Goal: Task Accomplishment & Management: Use online tool/utility

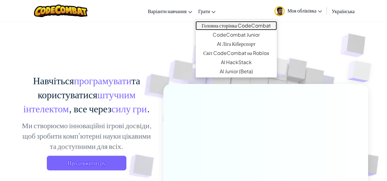
click at [225, 27] on link "Головна сторінка CodeCombat" at bounding box center [235, 25] width 81 height 9
click at [218, 23] on link "Головна сторінка CodeCombat" at bounding box center [235, 25] width 81 height 9
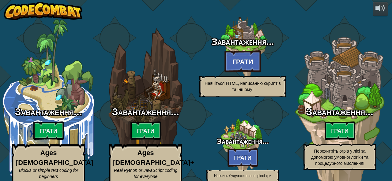
select select "uk"
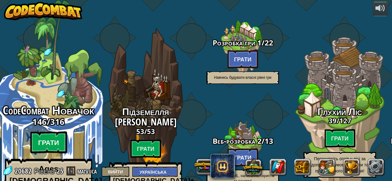
click at [57, 136] on btn "Грати" at bounding box center [48, 143] width 37 height 22
select select "uk"
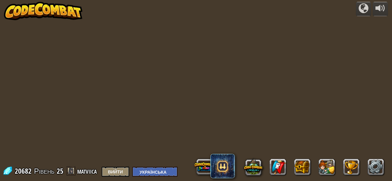
select select "uk"
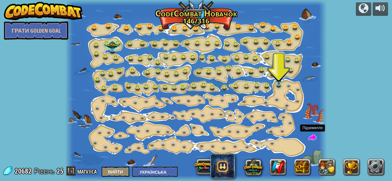
click at [311, 141] on span at bounding box center [312, 138] width 8 height 8
select select "uk"
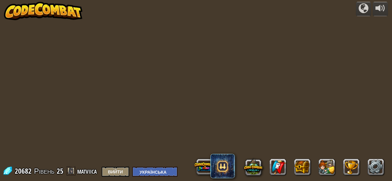
select select "uk"
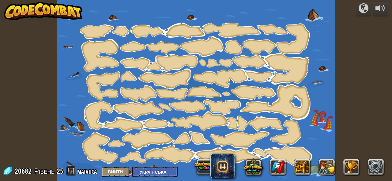
select select "uk"
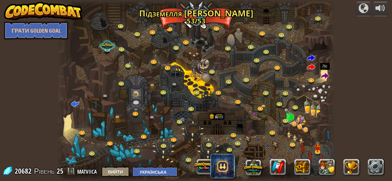
click at [327, 80] on span at bounding box center [325, 77] width 8 height 8
select select "uk"
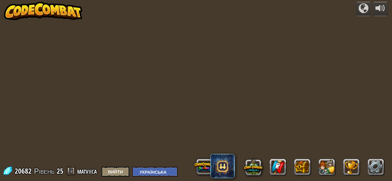
select select "uk"
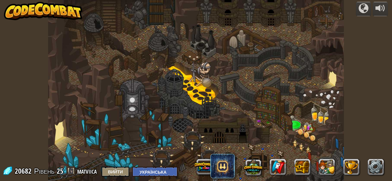
select select "uk"
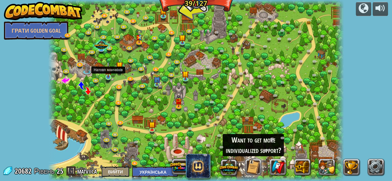
click at [105, 75] on img at bounding box center [108, 70] width 7 height 16
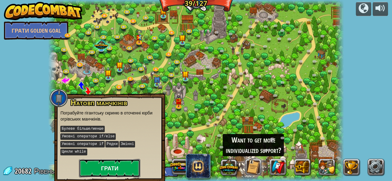
click at [102, 159] on button "Грати" at bounding box center [109, 168] width 61 height 18
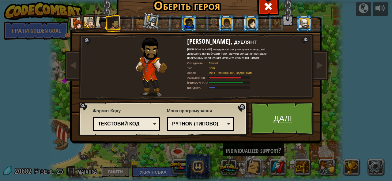
click at [283, 124] on link "Далі" at bounding box center [283, 119] width 64 height 34
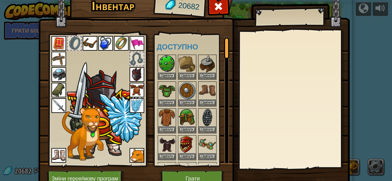
click at [218, 170] on img at bounding box center [193, 83] width 311 height 222
click at [228, 172] on img at bounding box center [193, 83] width 311 height 222
click at [209, 161] on div at bounding box center [195, 121] width 77 height 134
click at [57, 172] on button "Зміни героя/мову програм" at bounding box center [86, 179] width 78 height 17
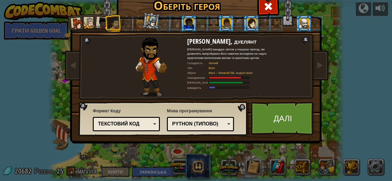
click at [303, 26] on div at bounding box center [303, 23] width 9 height 10
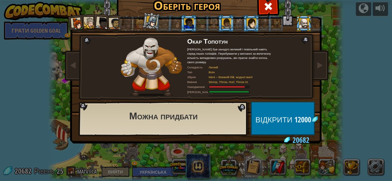
click at [271, 22] on div at bounding box center [275, 23] width 9 height 10
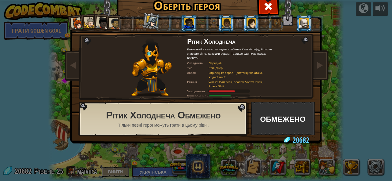
click at [307, 21] on li at bounding box center [303, 23] width 17 height 17
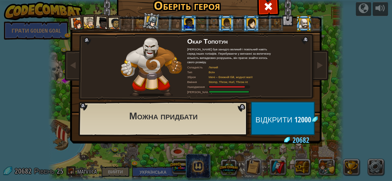
click at [361, 85] on div "Оберіть героя 20682 [PERSON_NAME] [PERSON_NAME] – серйозний лідер, який не боїт…" at bounding box center [196, 90] width 392 height 181
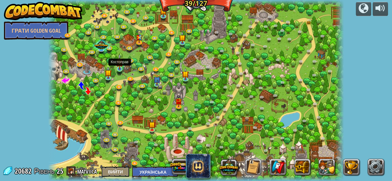
click at [121, 67] on img at bounding box center [119, 62] width 7 height 16
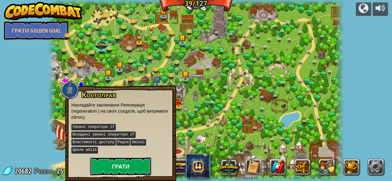
click at [121, 159] on button "Грати" at bounding box center [120, 167] width 61 height 18
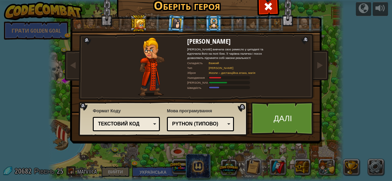
click at [302, 21] on div at bounding box center [303, 23] width 9 height 10
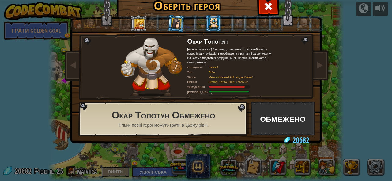
click at [313, 20] on div at bounding box center [315, 23] width 9 height 10
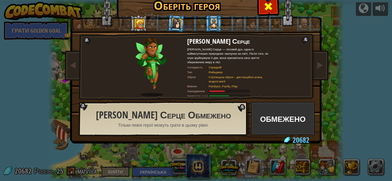
click at [270, 8] on div at bounding box center [267, 5] width 19 height 19
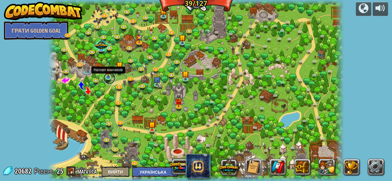
click at [110, 80] on link at bounding box center [109, 78] width 12 height 12
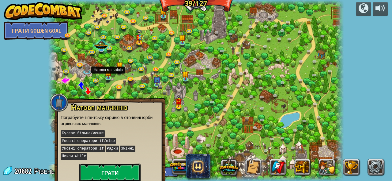
click at [92, 164] on button "Грати" at bounding box center [109, 173] width 61 height 18
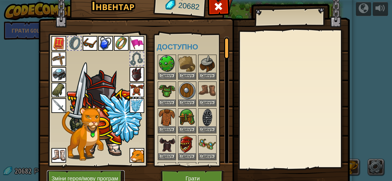
click at [98, 177] on button "Зміни героя/мову програм" at bounding box center [86, 179] width 78 height 17
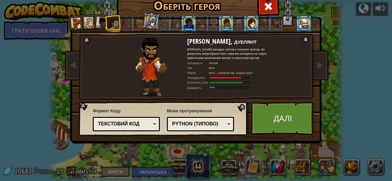
click at [307, 24] on li at bounding box center [303, 23] width 17 height 17
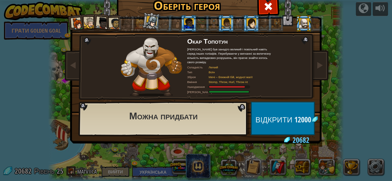
click at [222, 99] on div "[PERSON_NAME] [PERSON_NAME] – серйозний лідер, який не боїться прийти і взяти р…" at bounding box center [195, 78] width 229 height 133
drag, startPoint x: 216, startPoint y: 93, endPoint x: 214, endPoint y: 84, distance: 9.1
click at [214, 84] on div "[PERSON_NAME] [PERSON_NAME] був занадто великий і повільний навіть серед інших …" at bounding box center [230, 67] width 86 height 59
copy div "[PERSON_NAME]"
click at [182, 87] on div at bounding box center [152, 67] width 72 height 59
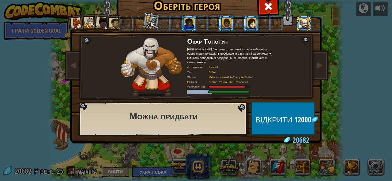
click at [169, 85] on img at bounding box center [151, 67] width 61 height 59
click at [271, 20] on div at bounding box center [275, 23] width 9 height 10
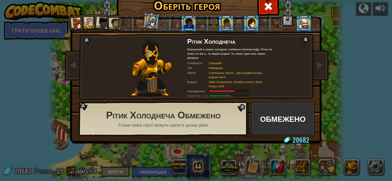
click at [230, 25] on li at bounding box center [238, 23] width 17 height 17
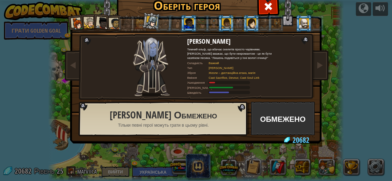
click at [234, 24] on div at bounding box center [238, 23] width 9 height 10
click at [238, 28] on div at bounding box center [238, 23] width 9 height 10
click at [236, 26] on div at bounding box center [238, 23] width 9 height 10
click at [273, 21] on div at bounding box center [275, 23] width 9 height 10
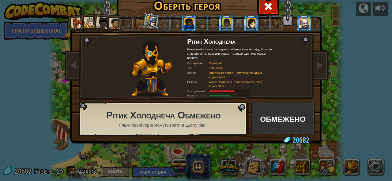
click at [267, 25] on li at bounding box center [275, 23] width 17 height 17
click at [248, 28] on div at bounding box center [250, 23] width 9 height 10
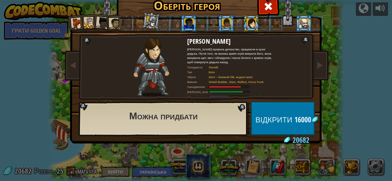
click at [264, 25] on div at bounding box center [263, 23] width 9 height 10
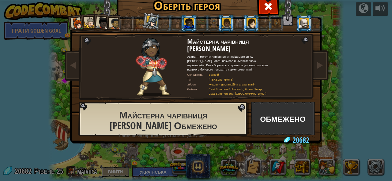
click at [263, 26] on div at bounding box center [263, 23] width 9 height 10
drag, startPoint x: 209, startPoint y: 77, endPoint x: 226, endPoint y: 76, distance: 16.9
click at [226, 76] on div "Майстерна чарівниця [PERSON_NAME] — могутня чарівниця із невідомого світу. [PER…" at bounding box center [230, 67] width 86 height 59
copy div "Важкий Тип"
click at [226, 76] on div "Важкий" at bounding box center [238, 75] width 60 height 4
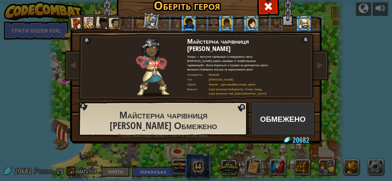
click at [325, 58] on img at bounding box center [197, 59] width 265 height 172
click at [319, 61] on span at bounding box center [319, 64] width 7 height 7
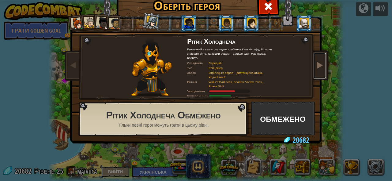
click at [321, 68] on link at bounding box center [319, 66] width 12 height 26
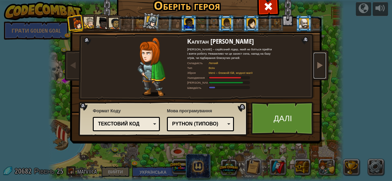
click at [321, 68] on link at bounding box center [319, 66] width 12 height 26
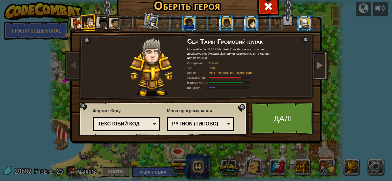
click at [321, 68] on link at bounding box center [319, 66] width 12 height 26
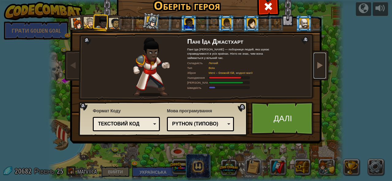
click at [321, 68] on link at bounding box center [319, 66] width 12 height 26
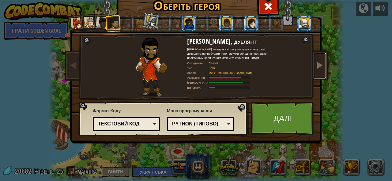
click at [321, 68] on link at bounding box center [319, 66] width 12 height 26
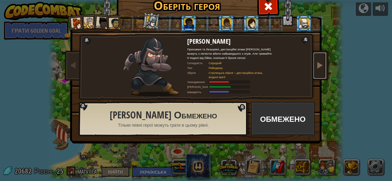
click at [321, 68] on link at bounding box center [319, 66] width 12 height 26
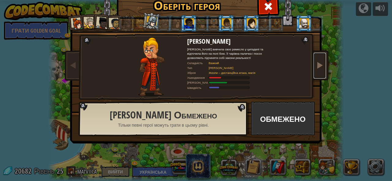
click at [321, 68] on link at bounding box center [319, 66] width 12 height 26
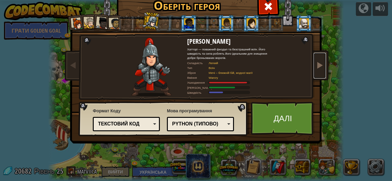
click at [321, 68] on link at bounding box center [319, 66] width 12 height 26
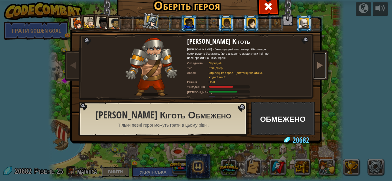
click at [321, 68] on link at bounding box center [319, 66] width 12 height 26
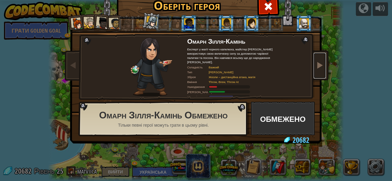
click at [321, 68] on link at bounding box center [319, 66] width 12 height 26
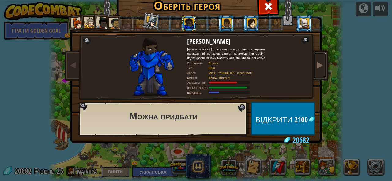
click at [321, 68] on link at bounding box center [319, 66] width 12 height 26
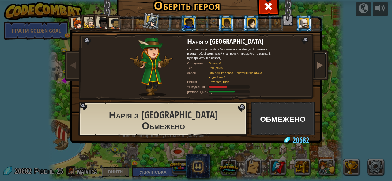
click at [321, 68] on link at bounding box center [319, 66] width 12 height 26
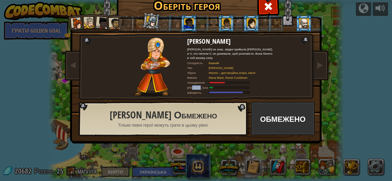
drag, startPoint x: 196, startPoint y: 84, endPoint x: 172, endPoint y: 82, distance: 24.2
click at [187, 86] on div "[PERSON_NAME]" at bounding box center [197, 88] width 21 height 4
copy div "ров'"
click at [303, 23] on div at bounding box center [303, 23] width 9 height 10
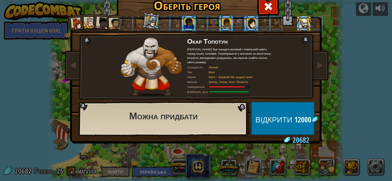
drag, startPoint x: 203, startPoint y: 89, endPoint x: 265, endPoint y: 88, distance: 62.1
click at [265, 88] on div "Ушкодження" at bounding box center [230, 87] width 86 height 4
copy div "Ушкодження"
click at [276, 121] on span "Відкрити" at bounding box center [274, 120] width 39 height 10
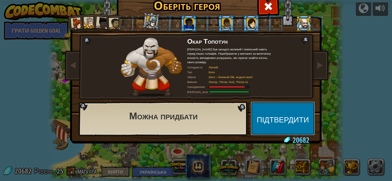
click at [276, 121] on button "Підтвердити" at bounding box center [283, 119] width 64 height 34
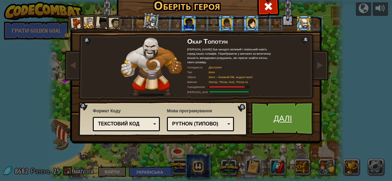
click at [304, 132] on link "Далі" at bounding box center [283, 119] width 64 height 34
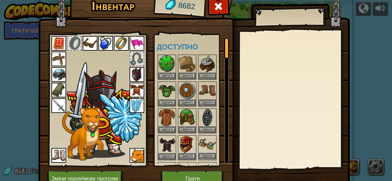
click at [201, 151] on img at bounding box center [207, 144] width 17 height 17
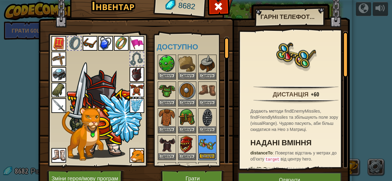
click at [199, 157] on button "Одягнути" at bounding box center [207, 156] width 17 height 6
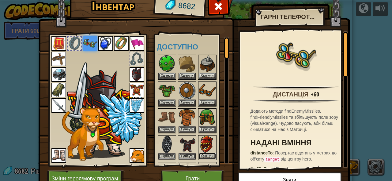
click at [204, 154] on button "Одягнути" at bounding box center [207, 156] width 17 height 6
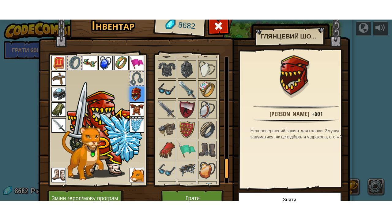
scroll to position [692, 0]
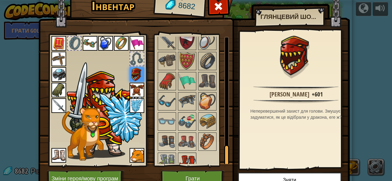
click at [188, 155] on img at bounding box center [186, 162] width 17 height 17
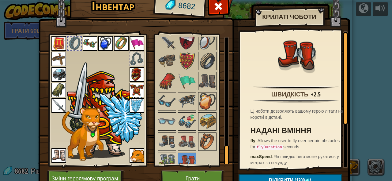
click at [160, 154] on img at bounding box center [166, 162] width 17 height 17
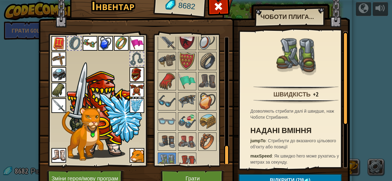
click at [131, 87] on img at bounding box center [136, 90] width 15 height 15
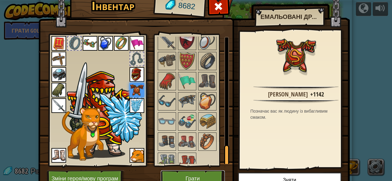
click at [196, 174] on button "Грати" at bounding box center [193, 179] width 64 height 17
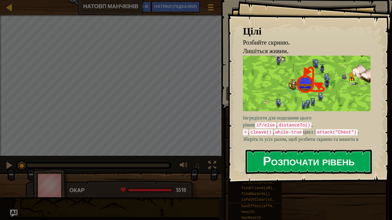
click at [265, 167] on button "Розпочати рівень" at bounding box center [308, 162] width 126 height 24
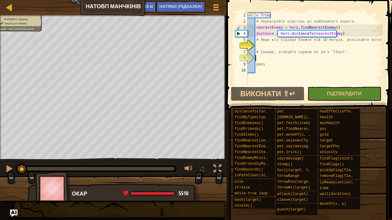
click at [258, 58] on div "while True : # Перевіряйте відстань до найближчого ворога. nearestEnemy = hero …" at bounding box center [314, 55] width 136 height 86
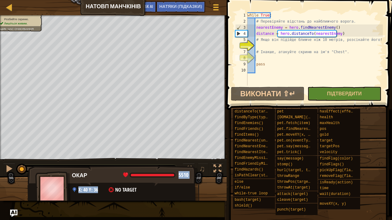
drag, startPoint x: 136, startPoint y: 197, endPoint x: 157, endPoint y: 198, distance: 21.5
click at [157, 181] on div "Окар 5510 x: 40 y: 36 No target" at bounding box center [113, 190] width 171 height 51
drag, startPoint x: 173, startPoint y: 173, endPoint x: 187, endPoint y: 174, distance: 14.1
click at [187, 174] on div "5510" at bounding box center [155, 176] width 65 height 6
copy div "5510"
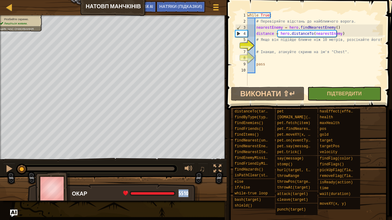
click at [229, 181] on span at bounding box center [308, 192] width 161 height 181
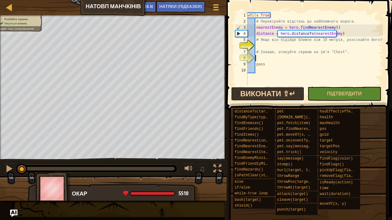
click at [293, 95] on button "Виконати ⇧↵" at bounding box center [267, 94] width 73 height 14
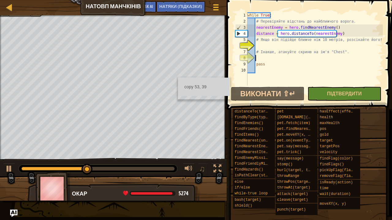
scroll to position [3, 1]
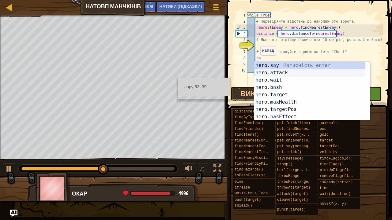
click at [281, 73] on div "h ero.s a y Натисність enter h ero. a ttack Натисність enter h ero.w a it Натис…" at bounding box center [309, 98] width 111 height 73
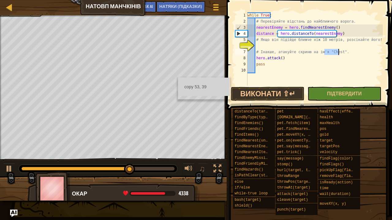
drag, startPoint x: 324, startPoint y: 50, endPoint x: 338, endPoint y: 52, distance: 14.8
click at [338, 52] on div "while True : # Перевіряйте відстань до найближчого ворога. nearestEnemy = hero …" at bounding box center [314, 55] width 136 height 86
click at [280, 58] on div "while True : # Перевіряйте відстань до найближчого ворога. nearestEnemy = hero …" at bounding box center [314, 55] width 136 height 86
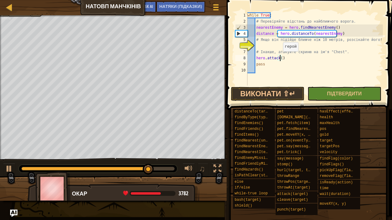
paste textarea ""Chest""
type textarea "hero.attack("Chest")"
click at [257, 46] on div "while True : # Перевіряйте відстань до найближчого ворога. nearestEnemy = hero …" at bounding box center [314, 55] width 136 height 86
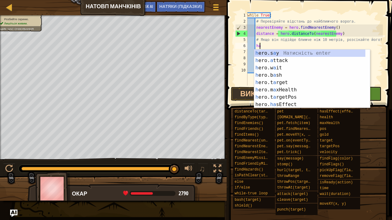
scroll to position [0, 0]
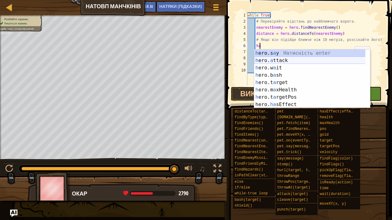
click at [281, 60] on div "h ero.s a y Натисність enter h ero. a ttack Натисність enter h ero.w a it Натис…" at bounding box center [309, 86] width 111 height 73
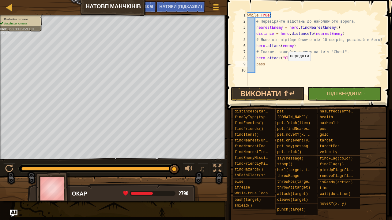
click at [284, 67] on div "while True : # Перевіряйте відстань до найближчого ворога. nearestEnemy = hero …" at bounding box center [314, 55] width 136 height 86
click at [279, 97] on button "Виконати ⇧↵" at bounding box center [267, 94] width 73 height 14
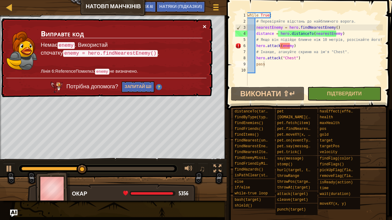
click at [203, 24] on button "×" at bounding box center [205, 26] width 4 height 6
drag, startPoint x: 296, startPoint y: 46, endPoint x: 255, endPoint y: 46, distance: 40.4
click at [255, 46] on div "while True : # Перевіряйте відстань до найближчого ворога. nearestEnemy = hero …" at bounding box center [314, 55] width 136 height 86
type textarea "hero.attack(enemy)"
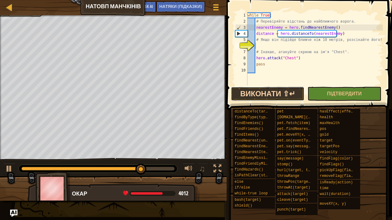
click at [263, 96] on button "Виконати ⇧↵" at bounding box center [267, 94] width 73 height 14
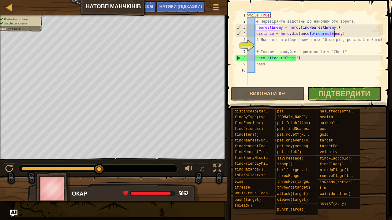
drag, startPoint x: 310, startPoint y: 32, endPoint x: 333, endPoint y: 33, distance: 23.3
click at [333, 33] on div "while True : # Перевіряйте відстань до найближчого ворога. nearestEnemy = hero …" at bounding box center [314, 55] width 136 height 86
type textarea "distance = hero.distanceTo(nearestEnemy)"
click at [258, 44] on div "while True : # Перевіряйте відстань до найближчого ворога. nearestEnemy = hero …" at bounding box center [314, 55] width 136 height 86
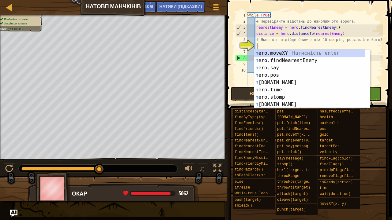
scroll to position [3, 1]
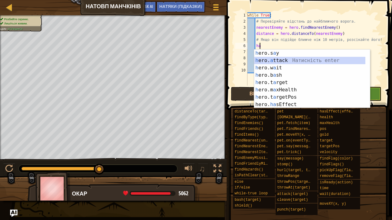
click at [271, 61] on div "h ero.s a y Натисність enter h ero. a ttack Натисність enter h ero.w a it Натис…" at bounding box center [309, 86] width 111 height 73
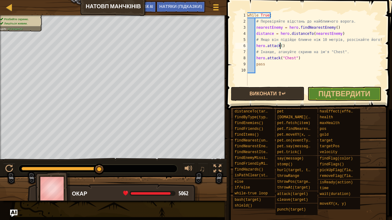
paste textarea "nearestEnemy"
type textarea "hero.attack(nearestEnemy)"
click at [241, 89] on button "Виконати ⇧↵" at bounding box center [267, 94] width 73 height 14
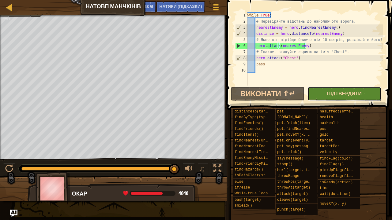
click at [340, 95] on span "Підтвердити" at bounding box center [344, 93] width 35 height 7
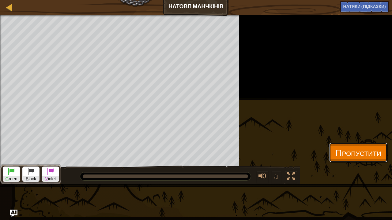
click at [337, 153] on span "Пропустити" at bounding box center [358, 152] width 46 height 13
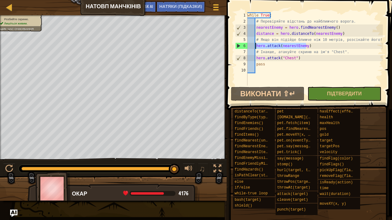
drag, startPoint x: 309, startPoint y: 46, endPoint x: 256, endPoint y: 45, distance: 53.2
click at [256, 45] on div "while True : # Перевіряйте відстань до найближчого ворога. nearestEnemy = hero …" at bounding box center [314, 55] width 136 height 86
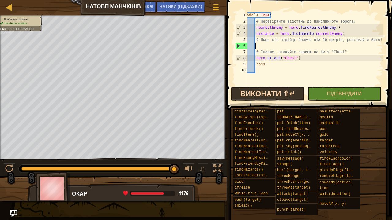
scroll to position [3, 0]
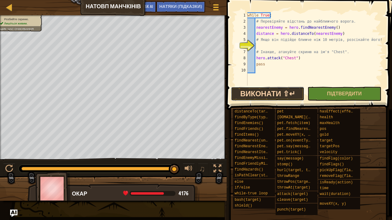
click at [282, 95] on button "Виконати ⇧↵" at bounding box center [267, 94] width 73 height 14
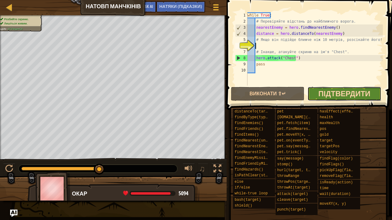
click at [329, 90] on span "Підтвердити" at bounding box center [344, 94] width 52 height 10
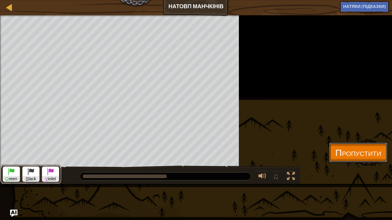
click at [335, 148] on span "Пропустити" at bounding box center [358, 152] width 46 height 13
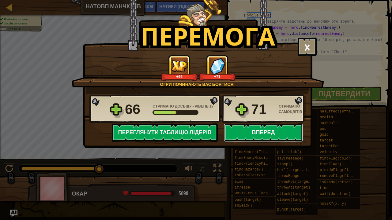
click at [244, 129] on button "Вперед" at bounding box center [263, 133] width 79 height 18
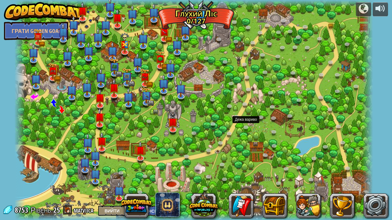
select select "uk"
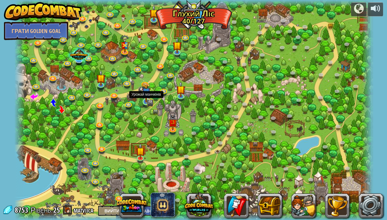
click at [144, 101] on img at bounding box center [146, 93] width 9 height 20
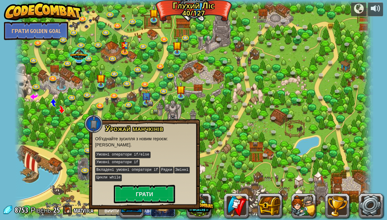
click at [143, 175] on div "Урожай манчкінів Об'єднайте зусилля з новим героєм: [PERSON_NAME]. Умовні опера…" at bounding box center [144, 164] width 99 height 79
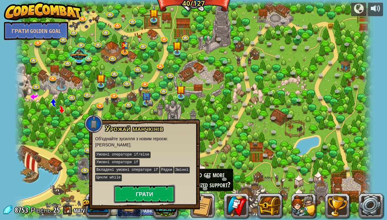
click at [143, 181] on button "Грати" at bounding box center [144, 194] width 61 height 18
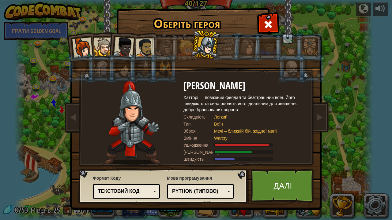
click at [292, 65] on div at bounding box center [292, 69] width 16 height 17
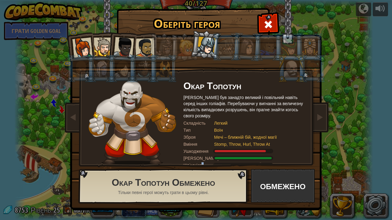
drag, startPoint x: 203, startPoint y: 162, endPoint x: 164, endPoint y: 131, distance: 49.6
click at [199, 161] on div "[PERSON_NAME] [PERSON_NAME] був занадто великий і повільний навіть серед інших …" at bounding box center [244, 123] width 122 height 84
copy div "ь"
click at [143, 117] on img at bounding box center [131, 123] width 87 height 84
click at [170, 74] on div at bounding box center [164, 69] width 16 height 17
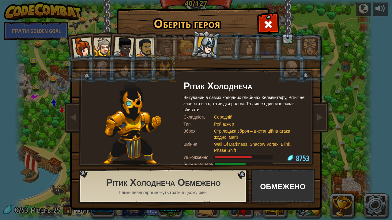
click at [147, 48] on div at bounding box center [144, 47] width 19 height 19
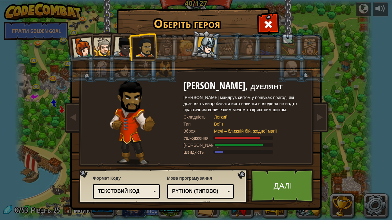
click at [121, 48] on div at bounding box center [123, 47] width 20 height 20
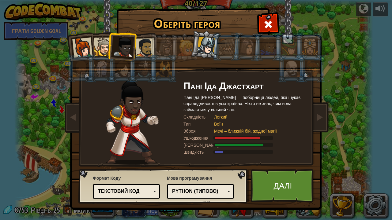
click at [97, 43] on div at bounding box center [103, 47] width 19 height 19
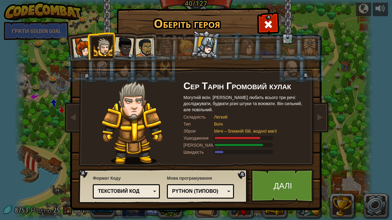
click at [86, 44] on div at bounding box center [82, 48] width 20 height 20
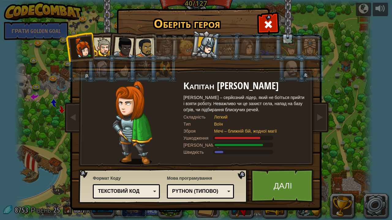
click at [102, 48] on div at bounding box center [103, 47] width 19 height 19
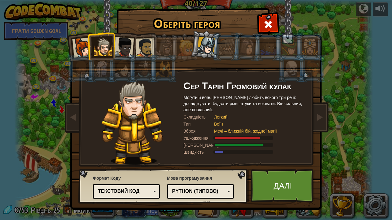
click at [107, 46] on div at bounding box center [103, 47] width 19 height 19
click at [109, 46] on div at bounding box center [103, 47] width 19 height 19
click at [114, 46] on li at bounding box center [101, 46] width 28 height 28
click at [200, 48] on div at bounding box center [206, 46] width 18 height 18
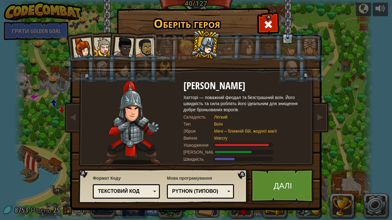
click at [149, 45] on div at bounding box center [144, 47] width 19 height 19
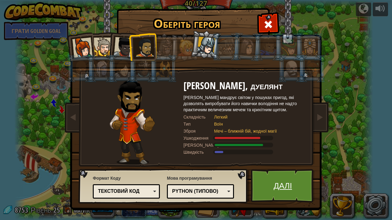
click at [288, 180] on link "Далі" at bounding box center [283, 186] width 64 height 34
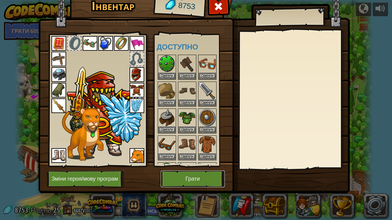
click at [188, 173] on button "Грати" at bounding box center [193, 179] width 64 height 17
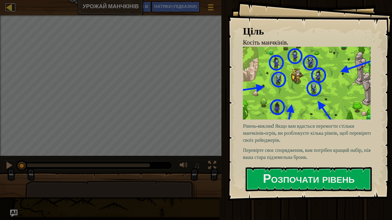
click at [10, 11] on div at bounding box center [10, 7] width 8 height 8
select select "uk"
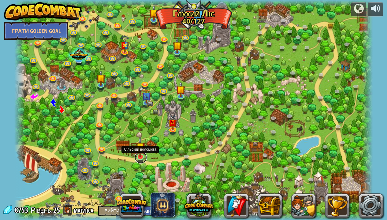
click at [142, 160] on link at bounding box center [141, 157] width 12 height 12
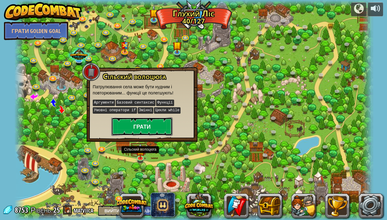
click at [143, 129] on button "Грати" at bounding box center [141, 126] width 61 height 18
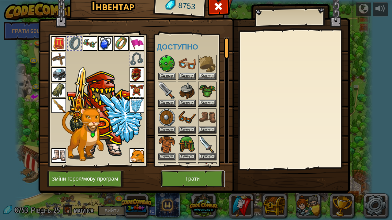
click at [178, 174] on button "Грати" at bounding box center [193, 179] width 64 height 17
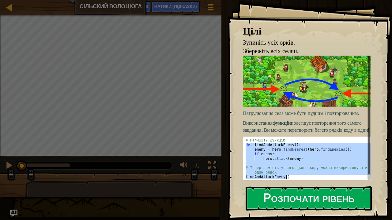
drag, startPoint x: 245, startPoint y: 141, endPoint x: 287, endPoint y: 177, distance: 54.5
click at [287, 177] on div "# Напишіть функцію def findAndAttackEnemy ( ) : enemy = hero . findNearest ( he…" at bounding box center [308, 163] width 129 height 50
type textarea "# Тепер замість усього цього коду можна використовувати лише один рядок findAnd…"
click at [292, 181] on button "Розпочати рівень" at bounding box center [308, 199] width 126 height 24
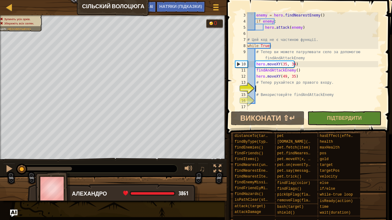
scroll to position [12, 0]
click at [247, 105] on div "17" at bounding box center [241, 107] width 12 height 6
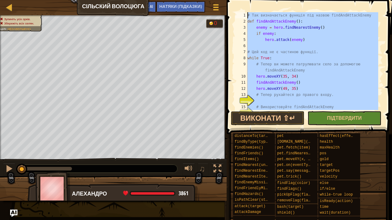
scroll to position [0, 0]
drag, startPoint x: 254, startPoint y: 88, endPoint x: 248, endPoint y: 4, distance: 84.9
click at [248, 4] on div "findAndAttackEnemy() 1 2 3 4 5 6 7 8 9 10 11 12 13 14 15 16 # Так визначається …" at bounding box center [308, 79] width 167 height 152
type textarea "# Так визначається функція під назвою findAndAttackEnemy def findAndAttackEnemy…"
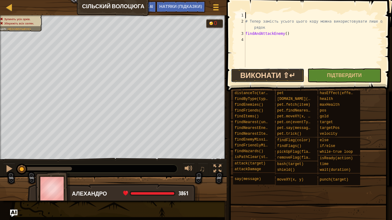
click at [281, 77] on button "Виконати ⇧↵" at bounding box center [267, 76] width 73 height 14
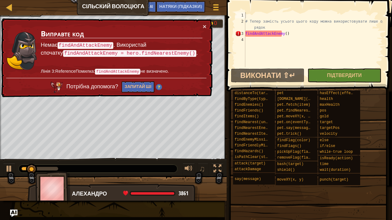
click at [202, 27] on td "Виправте код [GEOGRAPHIC_DATA] findAndAttackEnemy . Використай спочатку findAnd…" at bounding box center [121, 50] width 162 height 55
click at [204, 26] on button "×" at bounding box center [205, 26] width 4 height 6
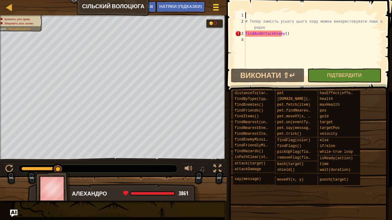
click at [212, 6] on div at bounding box center [215, 7] width 8 height 9
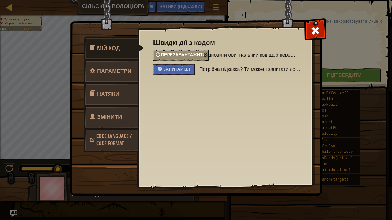
click at [187, 55] on span "Перезавантажити" at bounding box center [183, 55] width 45 height 6
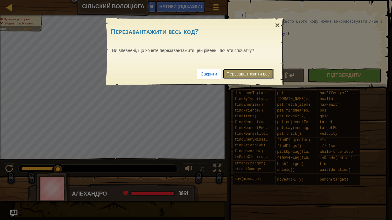
click at [228, 70] on link "Перезавантажити все" at bounding box center [247, 74] width 51 height 10
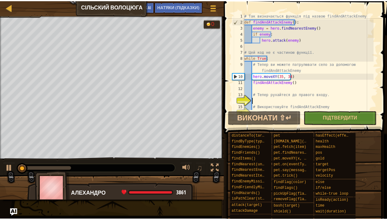
scroll to position [12, 0]
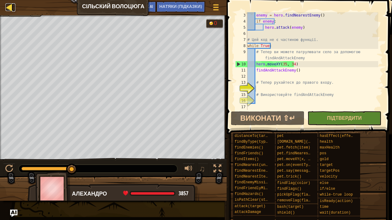
click at [9, 5] on div at bounding box center [10, 7] width 8 height 8
select select "uk"
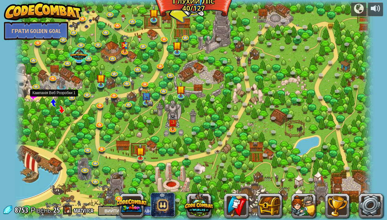
click at [54, 103] on span at bounding box center [54, 103] width 8 height 8
select select "uk"
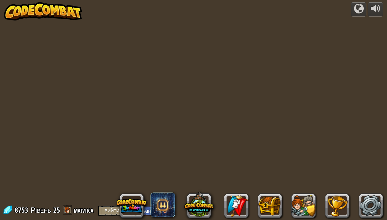
select select "uk"
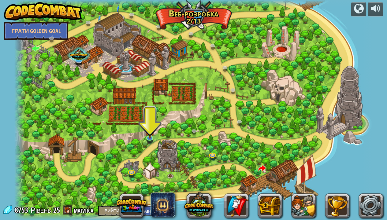
click at [145, 136] on div at bounding box center [193, 110] width 359 height 220
click at [154, 135] on img at bounding box center [149, 127] width 9 height 21
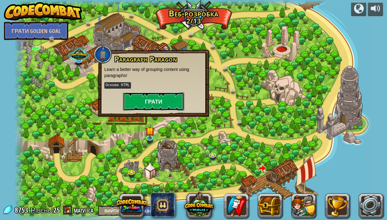
click at [158, 97] on button "Грати" at bounding box center [153, 101] width 61 height 18
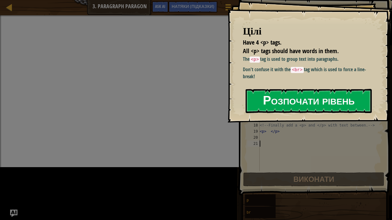
click at [262, 108] on button "Розпочати рівень" at bounding box center [308, 101] width 126 height 24
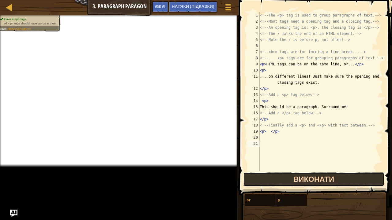
click at [296, 179] on span "Виконати" at bounding box center [313, 179] width 41 height 10
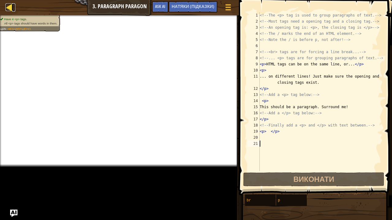
click at [10, 9] on div at bounding box center [10, 7] width 8 height 8
select select "uk"
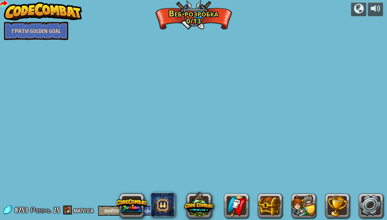
select select "uk"
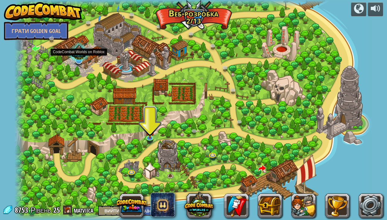
click at [79, 60] on div at bounding box center [79, 53] width 24 height 23
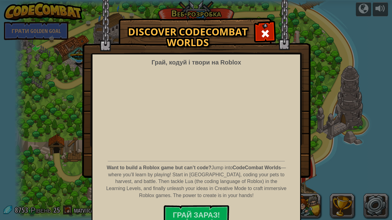
click at [54, 91] on div "Discover CodeCombat Worlds Грай, кодуй і твори на [PERSON_NAME] Want to build a…" at bounding box center [196, 97] width 392 height 159
click at [264, 34] on span at bounding box center [265, 34] width 10 height 10
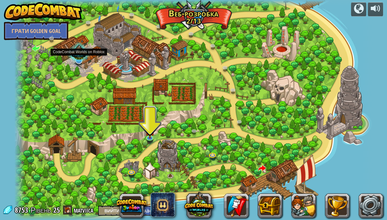
click at [79, 60] on div at bounding box center [79, 53] width 24 height 23
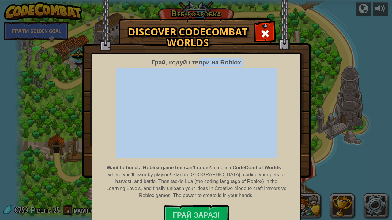
drag, startPoint x: 245, startPoint y: 61, endPoint x: 192, endPoint y: 54, distance: 54.0
click at [192, 54] on div "Грай, кодуй і твори на [PERSON_NAME] Want to build a Roblox game but can’t code…" at bounding box center [195, 141] width 209 height 174
copy div "ори на Roblox"
click at [242, 61] on div "Грай, кодуй і твори на [PERSON_NAME] Want to build a Roblox game but can’t code…" at bounding box center [195, 141] width 209 height 174
drag, startPoint x: 242, startPoint y: 61, endPoint x: 218, endPoint y: 64, distance: 23.4
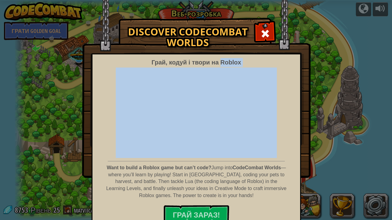
click at [218, 64] on div "Грай, кодуй і твори на [PERSON_NAME] Want to build a Roblox game but can’t code…" at bounding box center [195, 141] width 209 height 174
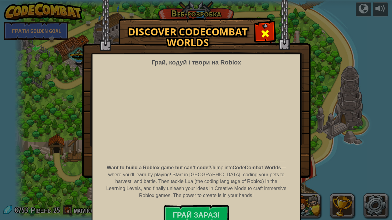
click at [269, 29] on div at bounding box center [264, 32] width 19 height 19
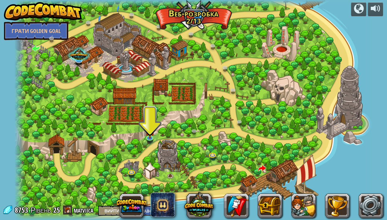
drag, startPoint x: 225, startPoint y: 124, endPoint x: 157, endPoint y: 147, distance: 71.5
click at [157, 147] on div at bounding box center [193, 110] width 359 height 220
click at [261, 168] on span at bounding box center [262, 169] width 8 height 8
select select "uk"
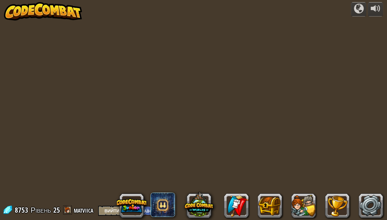
select select "uk"
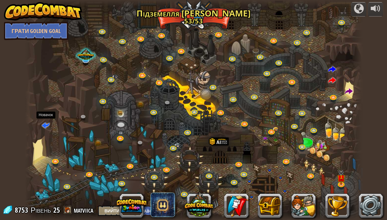
click at [45, 126] on span at bounding box center [46, 125] width 8 height 8
select select "uk"
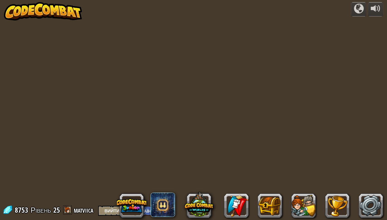
select select "uk"
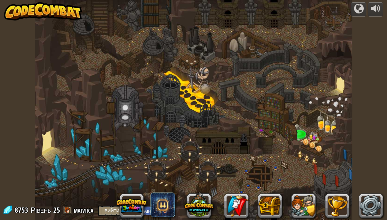
select select "uk"
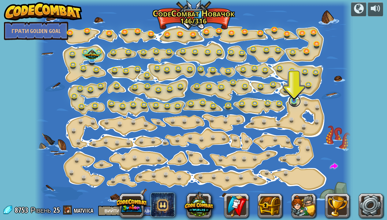
click at [294, 102] on link at bounding box center [294, 101] width 12 height 12
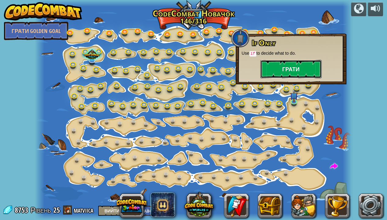
click at [282, 73] on button "Грати" at bounding box center [290, 69] width 61 height 18
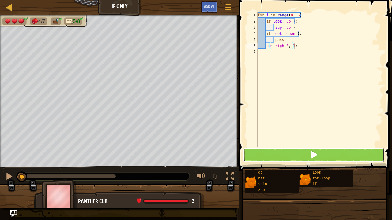
click at [313, 152] on span at bounding box center [313, 155] width 9 height 9
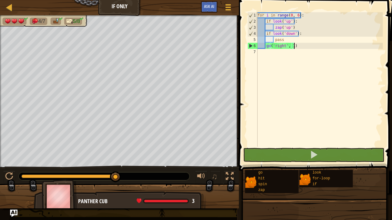
click at [292, 27] on div "for i in range ( 0 , 6 ) : if look ( 'up' ) : zap ( 'up' ) if look ( 'down' ) :…" at bounding box center [319, 85] width 126 height 147
type textarea "zap('up')"
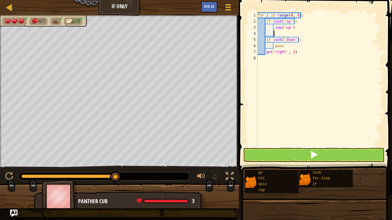
type textarea "z"
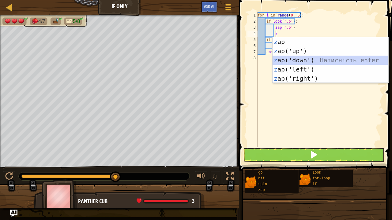
click at [284, 58] on div "z ap Натисність enter z ap('up') Натисність enter z ap('down') Натисність enter…" at bounding box center [330, 69] width 116 height 64
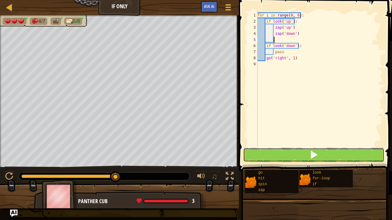
click at [251, 153] on button at bounding box center [313, 155] width 141 height 14
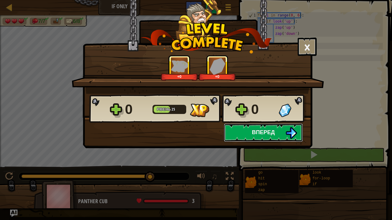
click at [261, 131] on span "Вперед" at bounding box center [263, 132] width 23 height 8
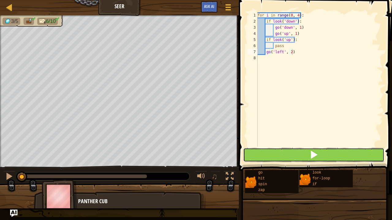
click at [296, 156] on button at bounding box center [313, 155] width 141 height 14
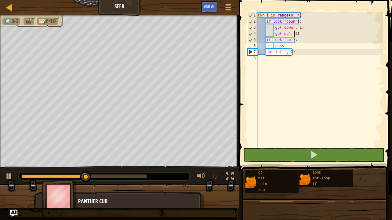
click at [293, 31] on div "for i in range ( 0 , 4 ) : if look ( 'down' ) : go ( 'down' , 1 ) go ( 'up' , 1…" at bounding box center [319, 85] width 126 height 147
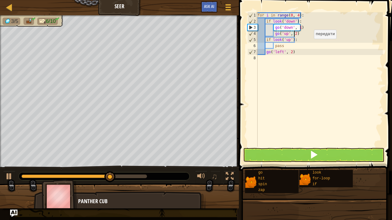
scroll to position [3, 3]
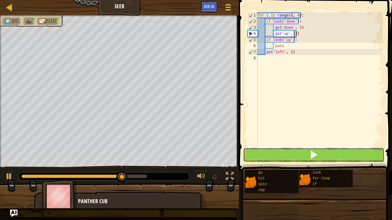
click at [264, 156] on button at bounding box center [313, 155] width 141 height 14
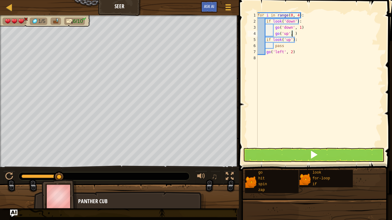
type textarea "go('up', 1)"
click at [297, 31] on div "for i in range ( 0 , 4 ) : if look ( 'down' ) : go ( 'down' , 1 ) go ( 'up' , 1…" at bounding box center [319, 85] width 126 height 147
type textarea "g"
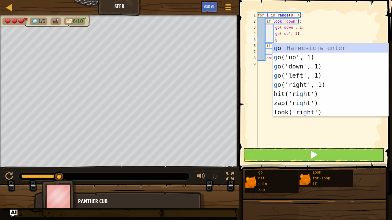
scroll to position [3, 1]
click at [286, 58] on div "g o Натисність enter g o('up', 1) Натисність enter g o('down', 1) Натисність en…" at bounding box center [330, 89] width 116 height 92
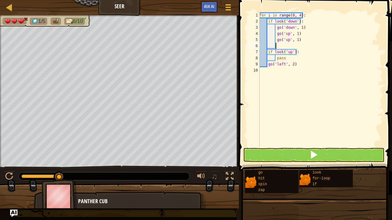
scroll to position [3, 1]
type textarea "g"
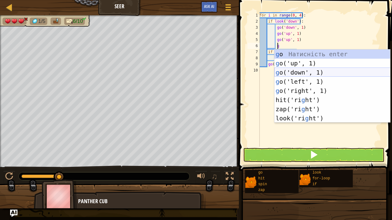
click at [298, 72] on div "g o Натисність enter g o('up', 1) Натисність enter g o('down', 1) Натисність en…" at bounding box center [332, 96] width 116 height 92
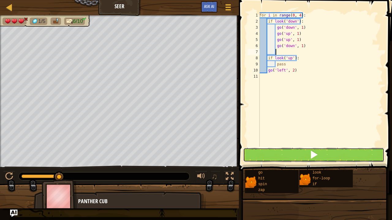
click at [278, 162] on button at bounding box center [313, 155] width 141 height 14
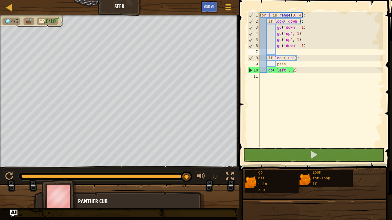
click at [298, 15] on div "for i in range ( 0 , 4 ) : if look ( 'down' ) : go ( 'down' , 1 ) go ( 'up' , 1…" at bounding box center [320, 85] width 125 height 147
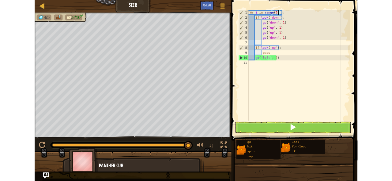
scroll to position [3, 3]
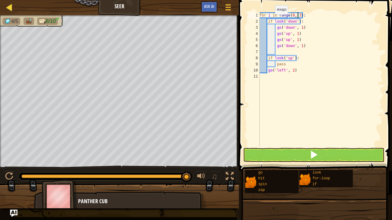
type textarea "for i in range(0, 3):"
click at [6, 8] on div at bounding box center [10, 7] width 8 height 8
select select "uk"
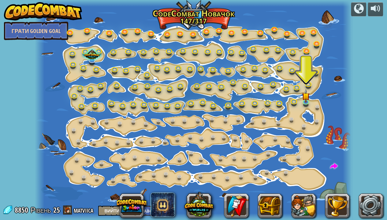
click at [50, 35] on link "Грати Golden Goal" at bounding box center [36, 31] width 64 height 18
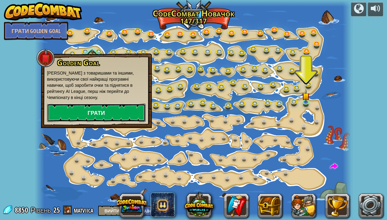
click at [92, 104] on link "Грати" at bounding box center [96, 113] width 99 height 18
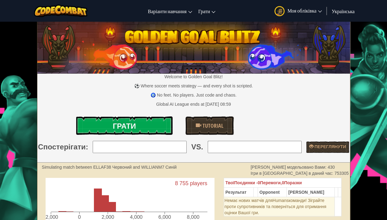
click at [145, 128] on link "Грати" at bounding box center [124, 126] width 97 height 18
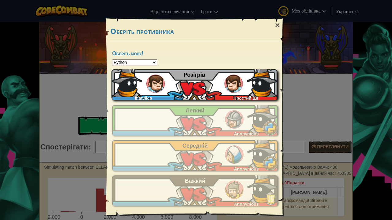
click at [196, 95] on div "matviica Простий ШІ Розігрів" at bounding box center [194, 84] width 166 height 31
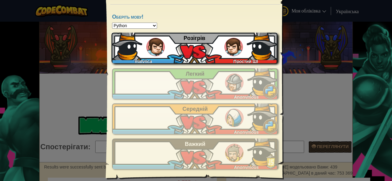
scroll to position [37, 0]
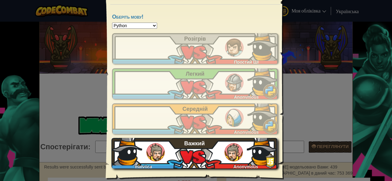
click at [167, 139] on div "matviica Anonymous Важкий" at bounding box center [194, 153] width 166 height 31
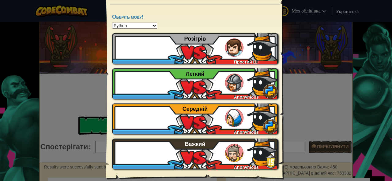
click at [127, 23] on select "Python JavaScript CoffeeScript Lua C++ Java (Experimental)" at bounding box center [134, 26] width 45 height 6
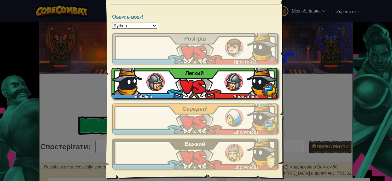
select select "cpp"
click at [112, 23] on select "Python JavaScript CoffeeScript Lua C++ Java (Experimental)" at bounding box center [134, 26] width 45 height 6
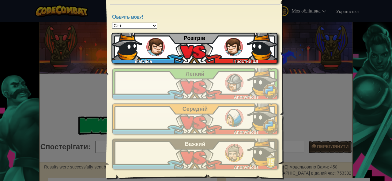
click at [247, 54] on img at bounding box center [262, 45] width 31 height 31
